Goal: Information Seeking & Learning: Understand process/instructions

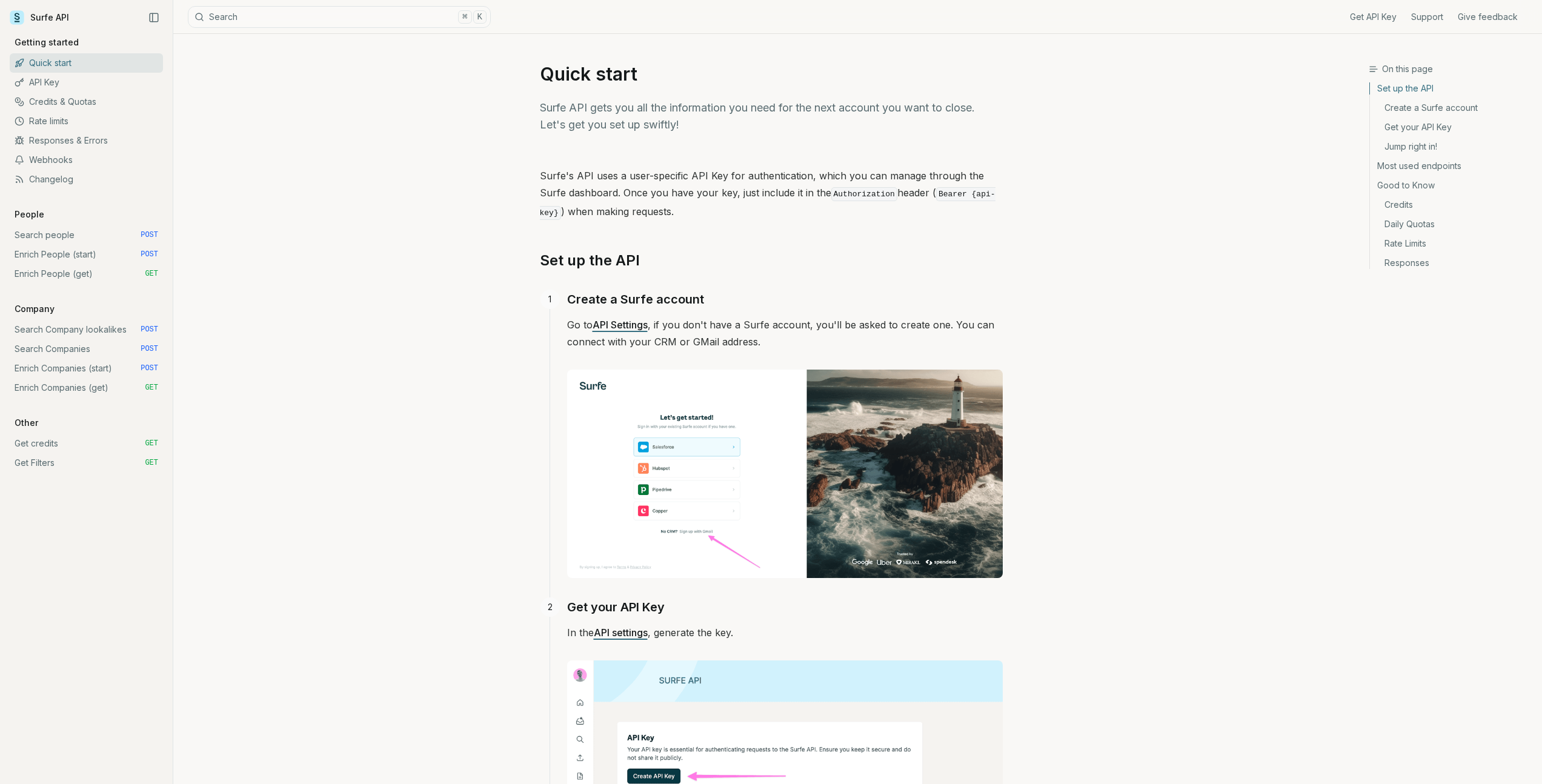
click at [78, 237] on link "Search people POST" at bounding box center [86, 235] width 153 height 20
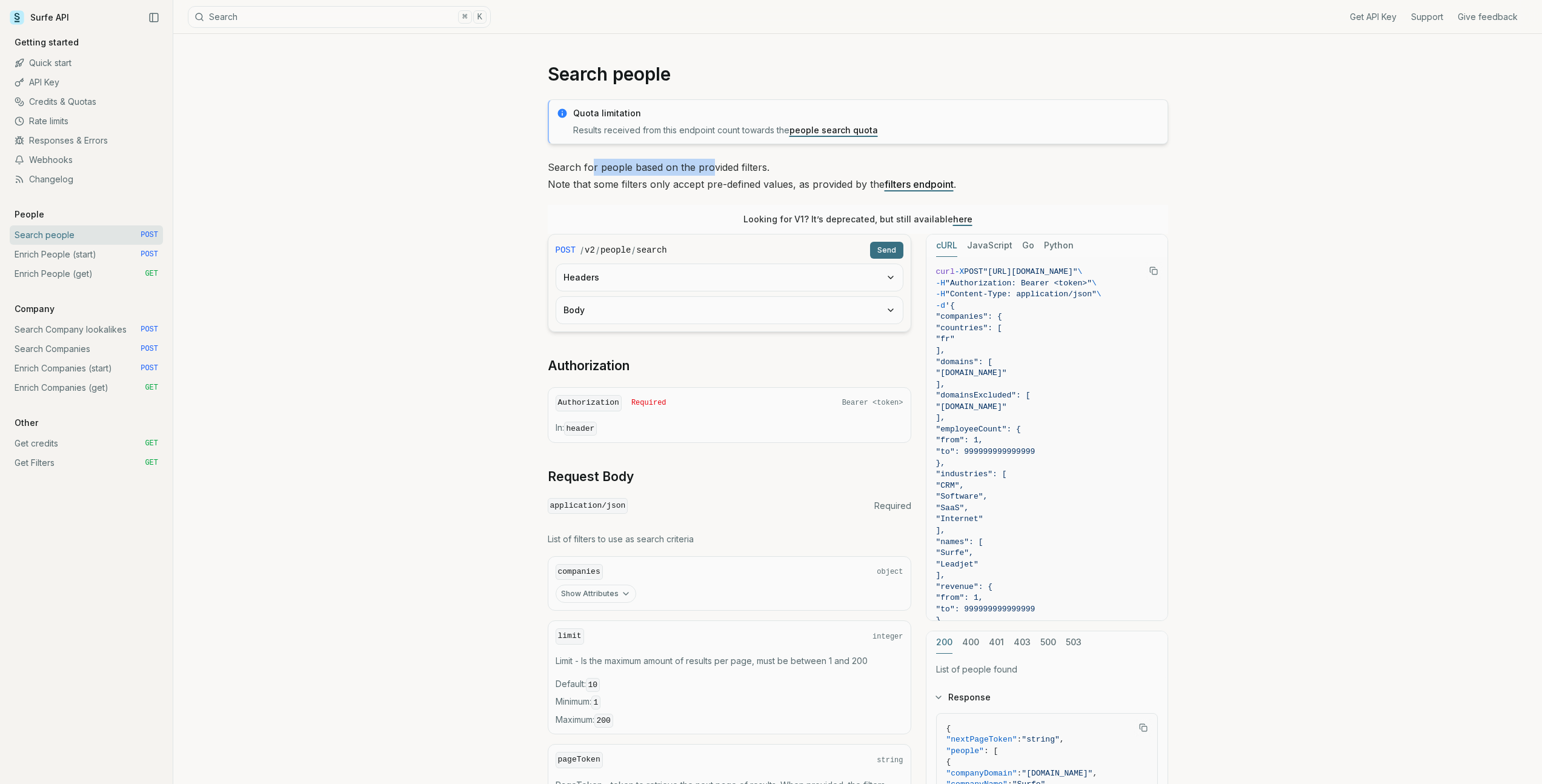
drag, startPoint x: 590, startPoint y: 167, endPoint x: 710, endPoint y: 174, distance: 120.2
click at [710, 174] on p "Search for people based on the provided filters. Note that some filters only ac…" at bounding box center [857, 176] width 620 height 34
drag, startPoint x: 710, startPoint y: 174, endPoint x: 688, endPoint y: 187, distance: 25.6
click at [709, 175] on p "Search for people based on the provided filters. Note that some filters only ac…" at bounding box center [857, 176] width 620 height 34
drag, startPoint x: 618, startPoint y: 190, endPoint x: 572, endPoint y: 190, distance: 46.0
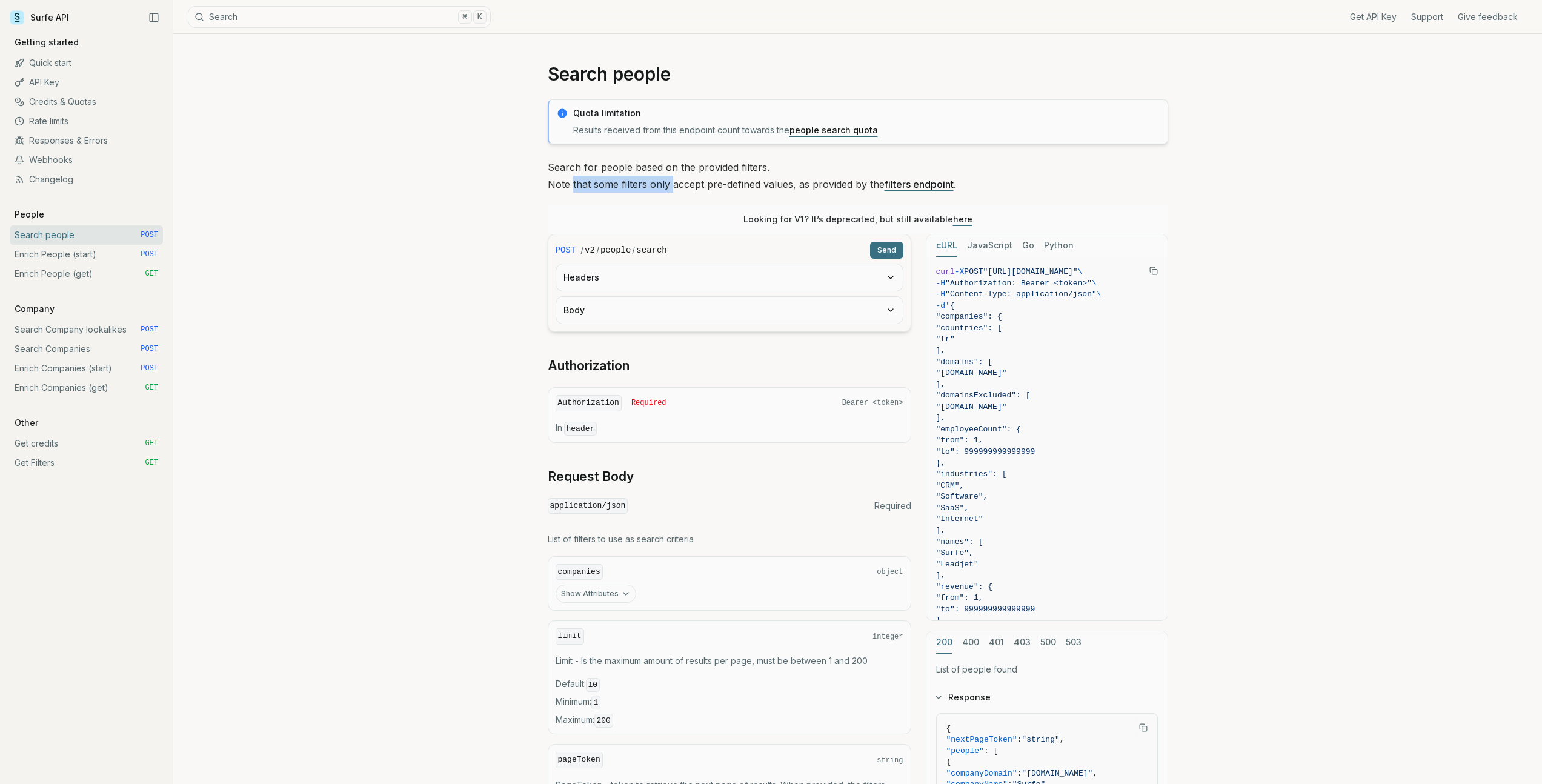
click at [572, 190] on p "Search for people based on the provided filters. Note that some filters only ac…" at bounding box center [857, 176] width 620 height 34
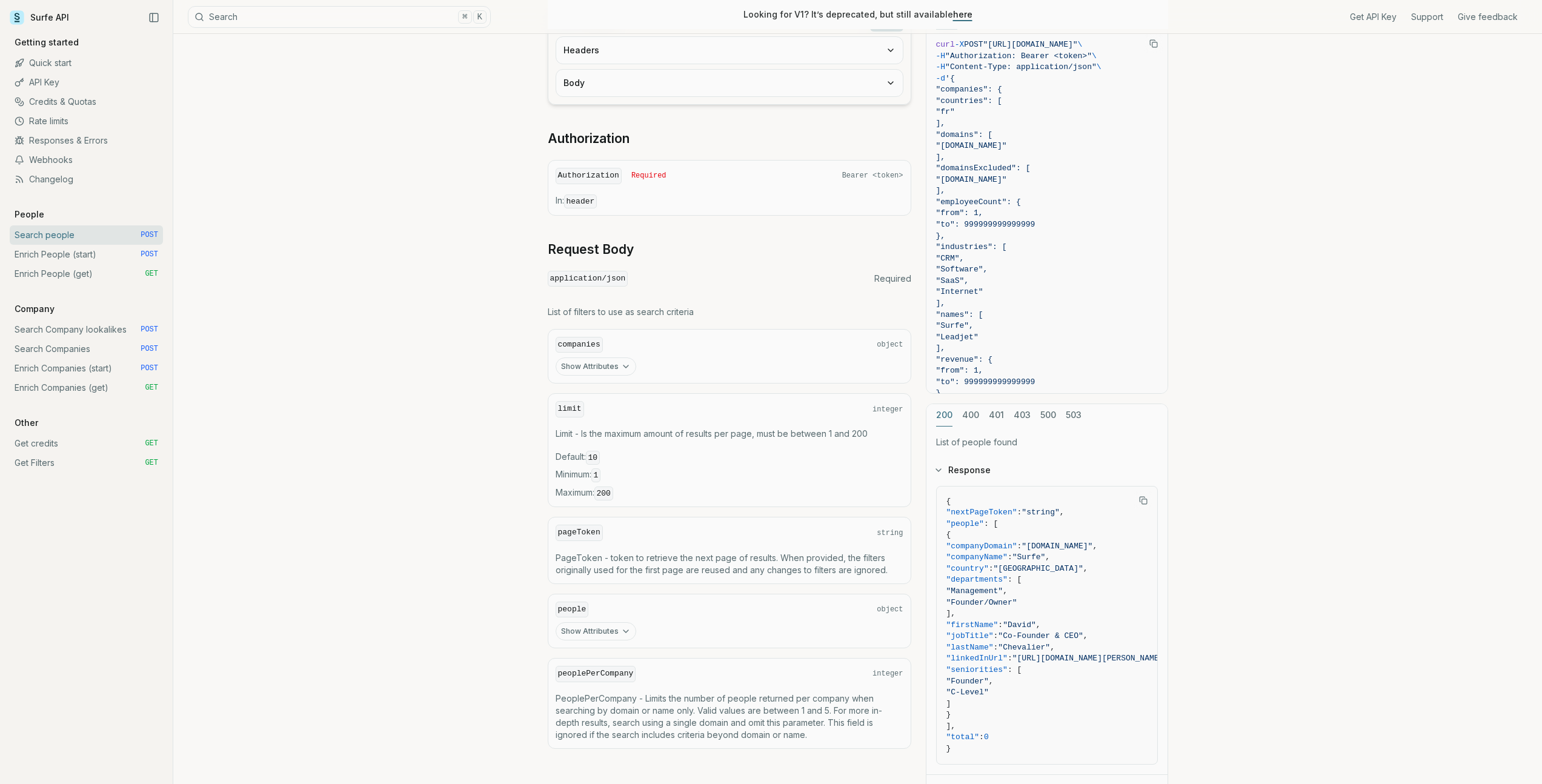
scroll to position [17, 0]
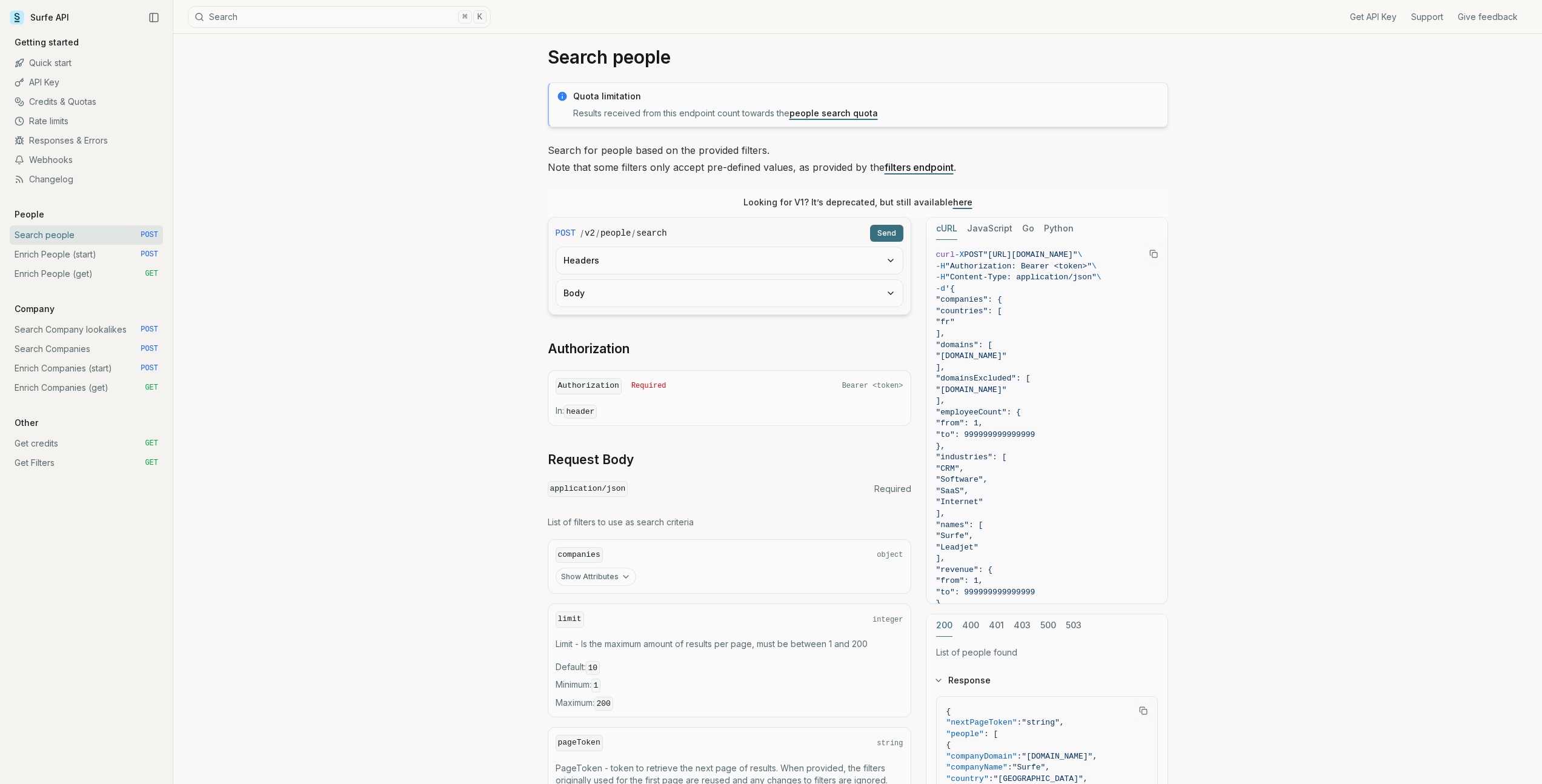
click at [647, 248] on button "Headers" at bounding box center [729, 260] width 347 height 26
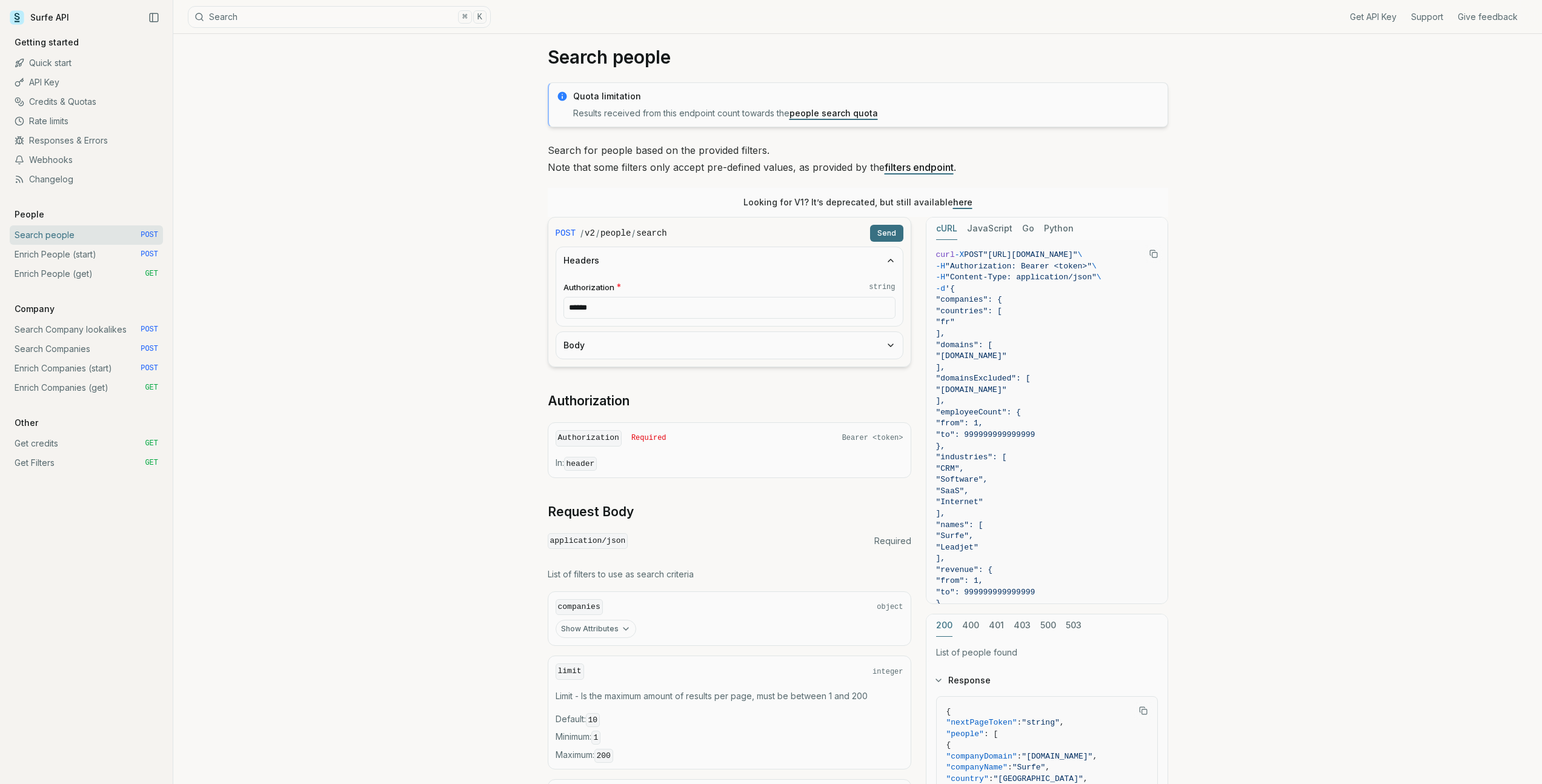
click at [646, 309] on input "******" at bounding box center [729, 308] width 332 height 21
click at [644, 346] on button "Body" at bounding box center [729, 345] width 347 height 26
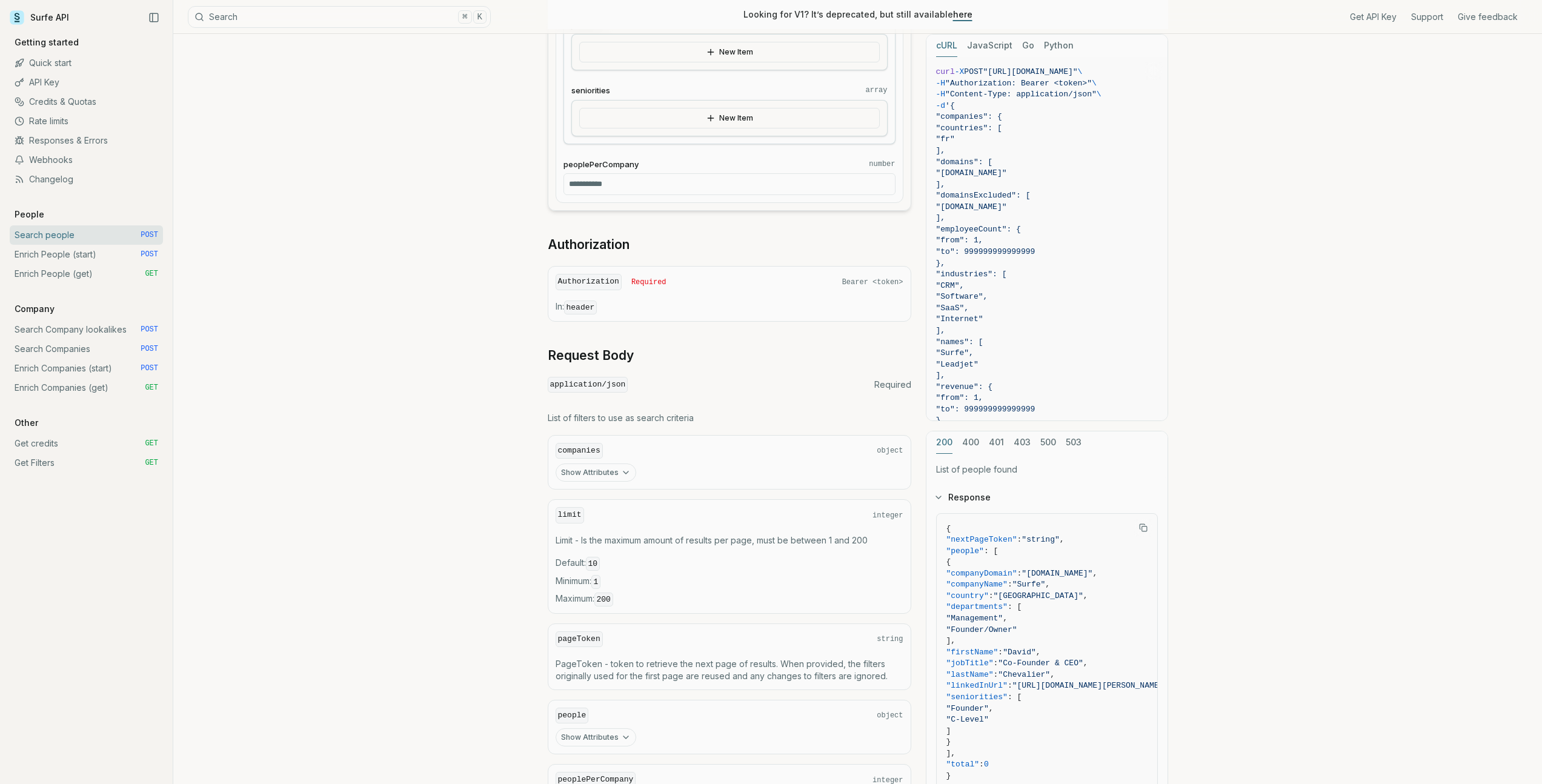
scroll to position [1254, 0]
click at [74, 256] on link "Enrich People (start) POST" at bounding box center [86, 255] width 153 height 20
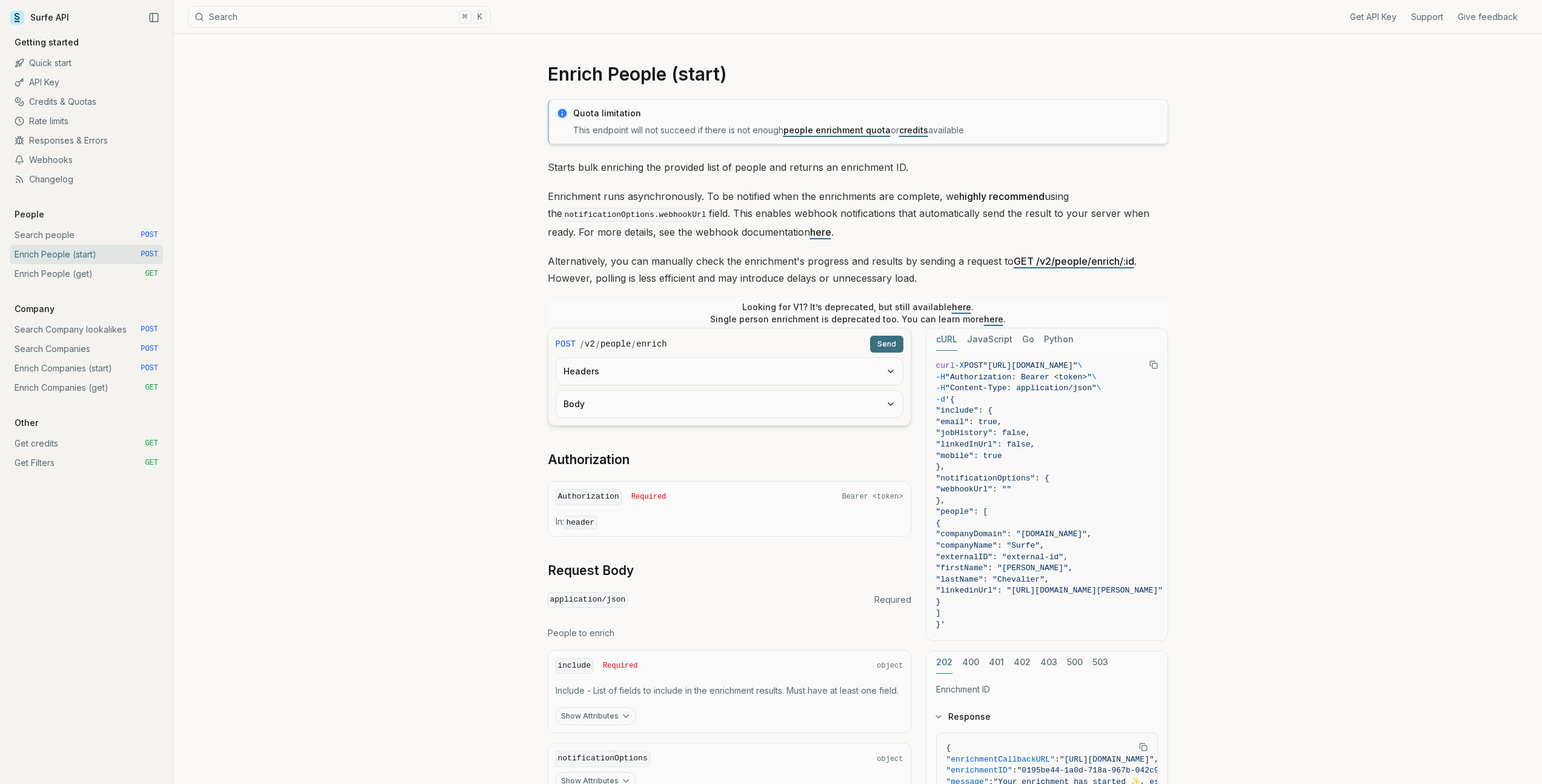
click at [651, 401] on button "Body" at bounding box center [729, 403] width 347 height 26
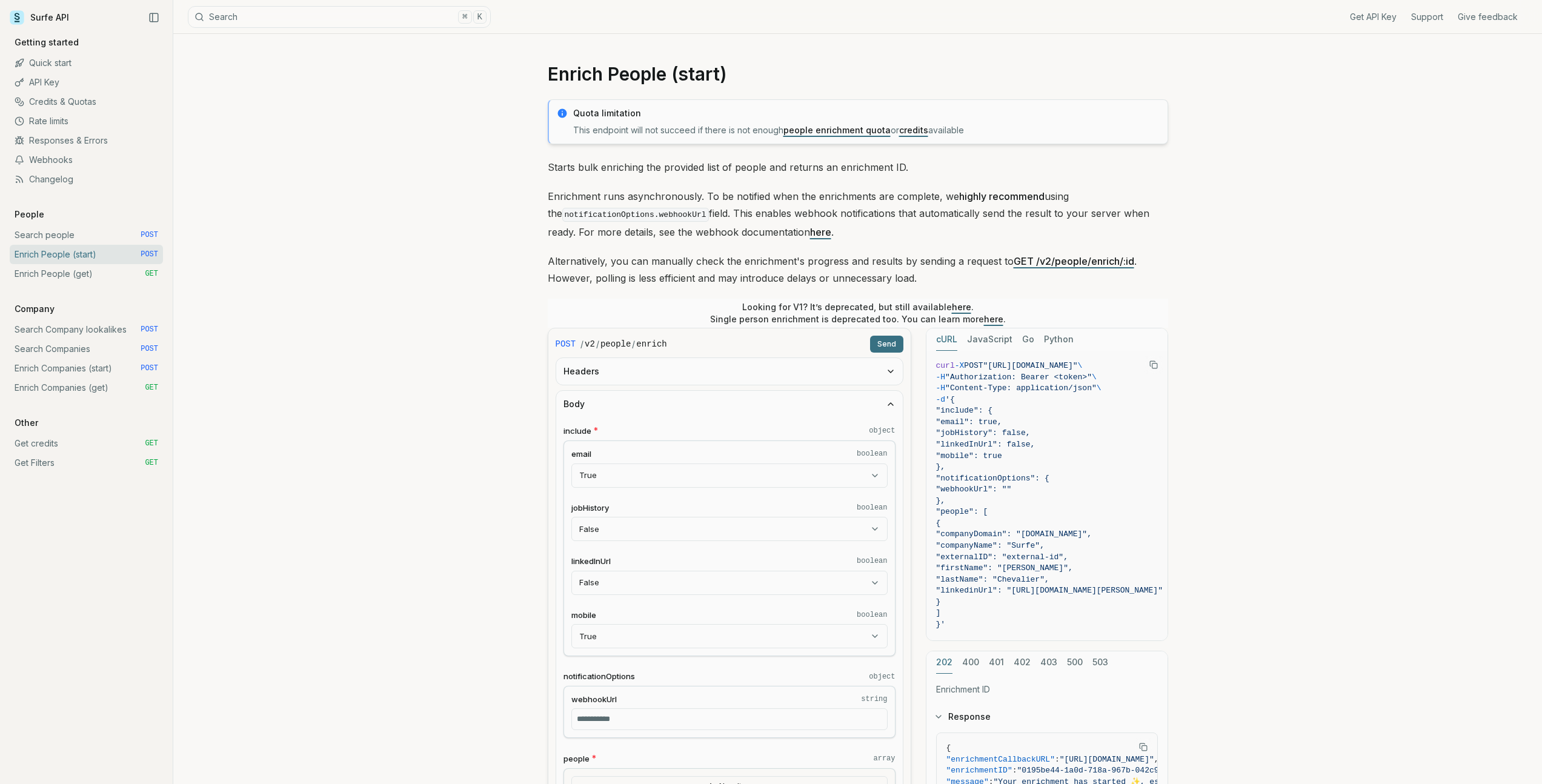
click at [651, 401] on button "Body" at bounding box center [729, 403] width 347 height 26
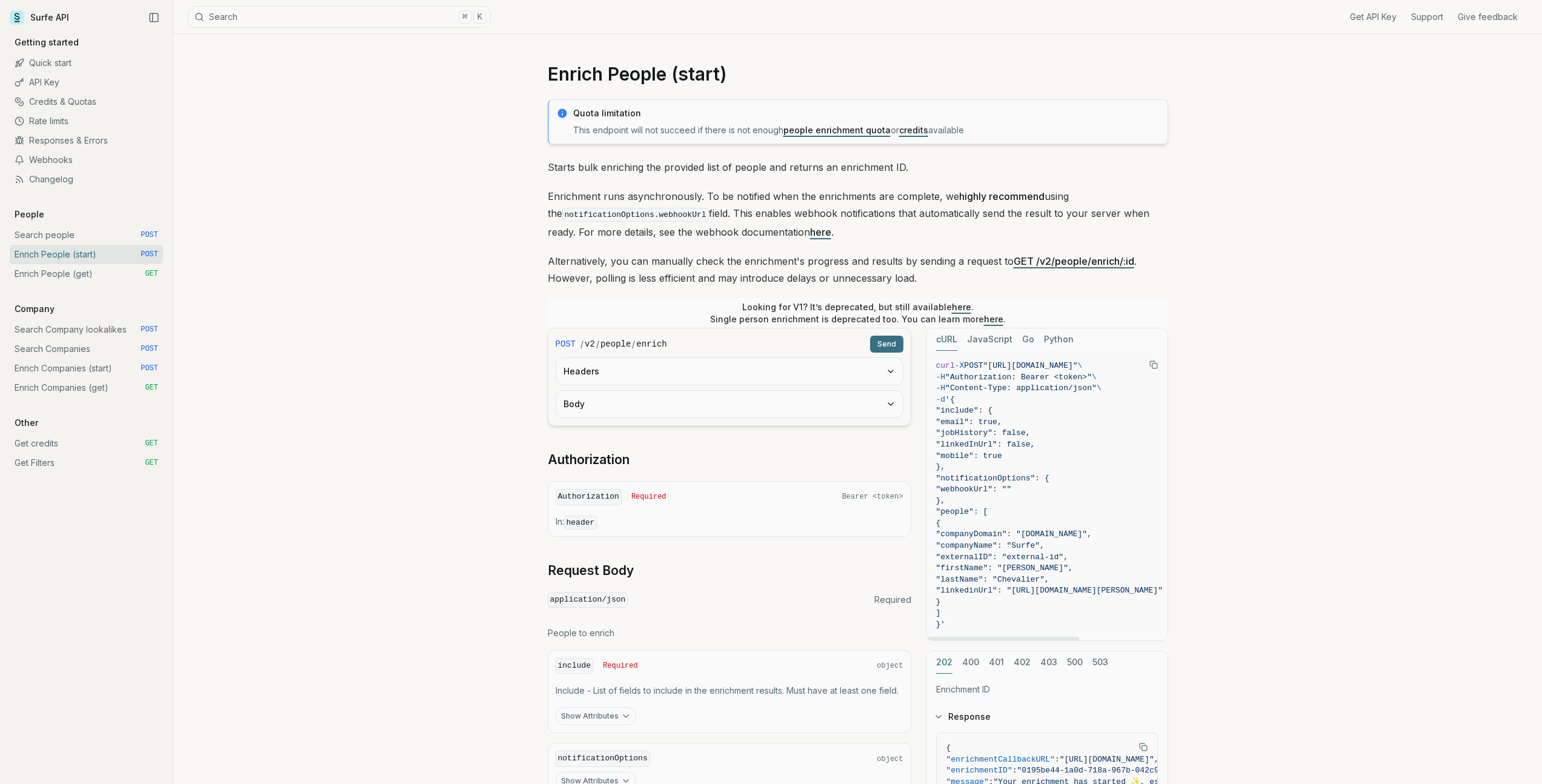
drag, startPoint x: 999, startPoint y: 367, endPoint x: 1014, endPoint y: 431, distance: 65.7
click at [1014, 431] on code "curl -X POST "[URL][DOMAIN_NAME]" \ -H "Authorization: Bearer <token>" \ -H "Co…" at bounding box center [1049, 495] width 227 height 270
click at [1014, 431] on span ""jobHistory": false," at bounding box center [982, 433] width 95 height 9
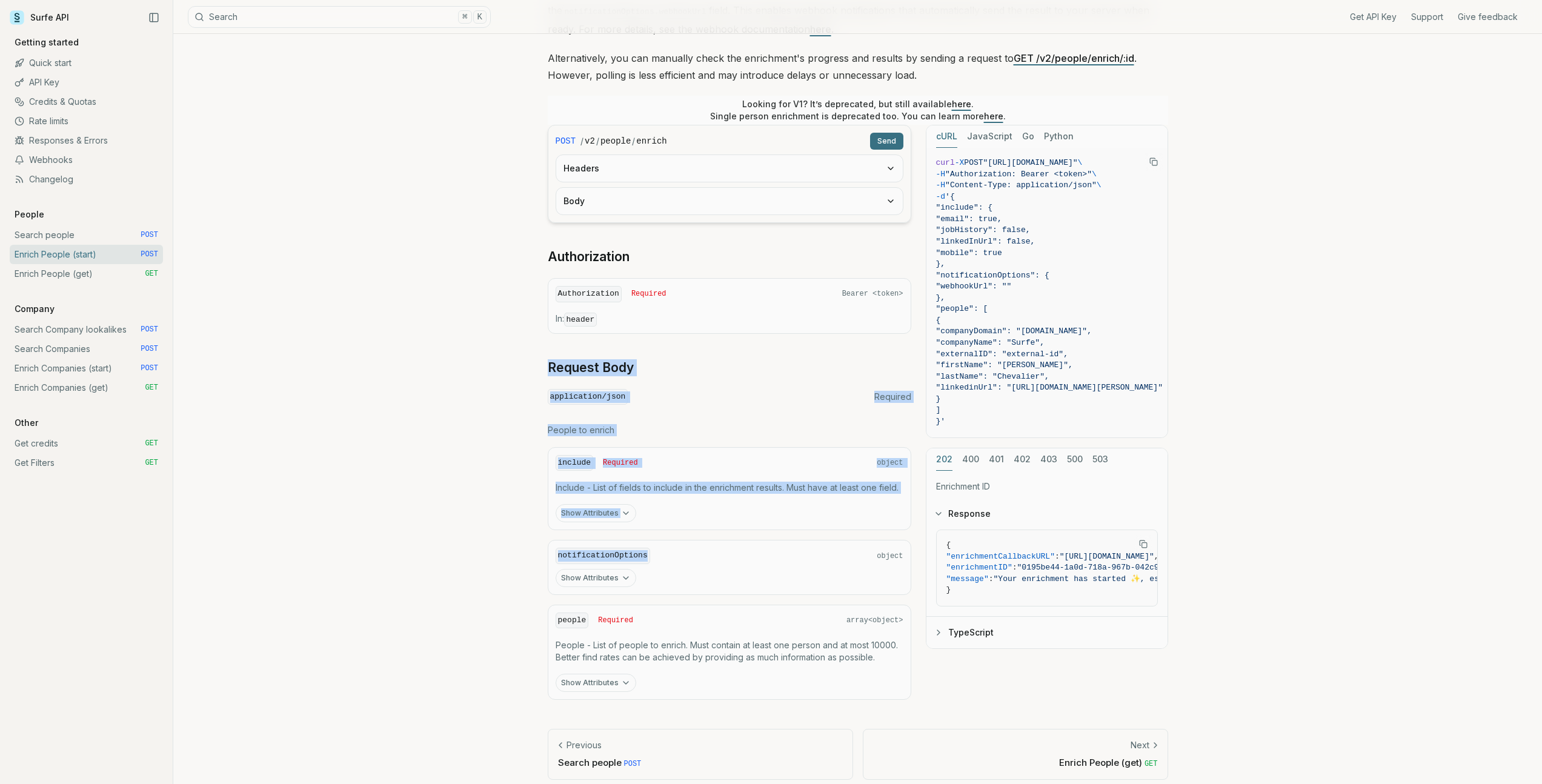
drag, startPoint x: 625, startPoint y: 339, endPoint x: 727, endPoint y: 549, distance: 233.5
click at [727, 549] on div "POST / v2 / people / enrich Send Headers Body Authorization Authorization Requi…" at bounding box center [729, 412] width 363 height 575
click at [727, 548] on div "notificationOptions object" at bounding box center [729, 556] width 348 height 17
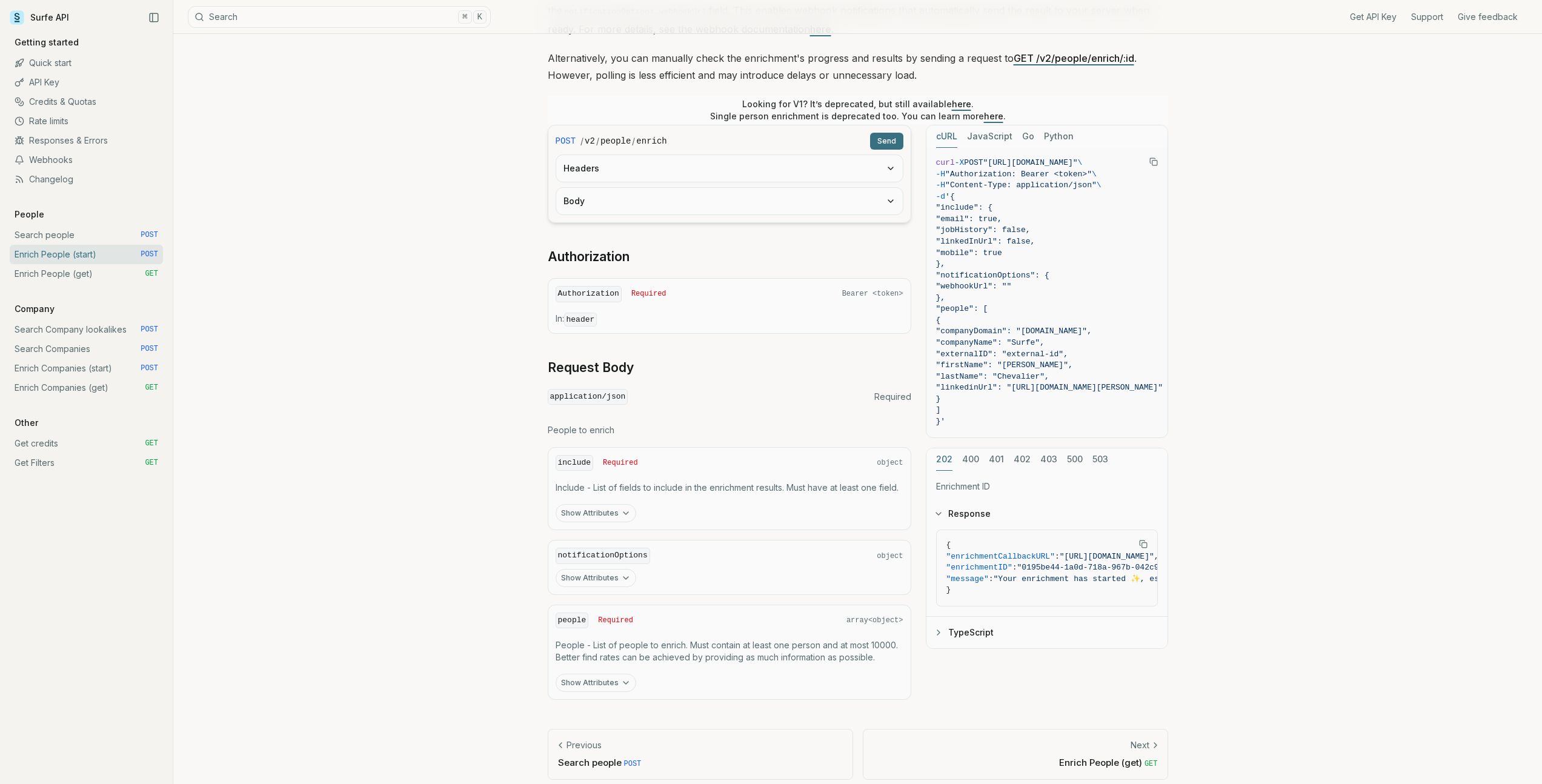
click at [614, 206] on button "Body" at bounding box center [729, 200] width 347 height 26
